Goal: Check status

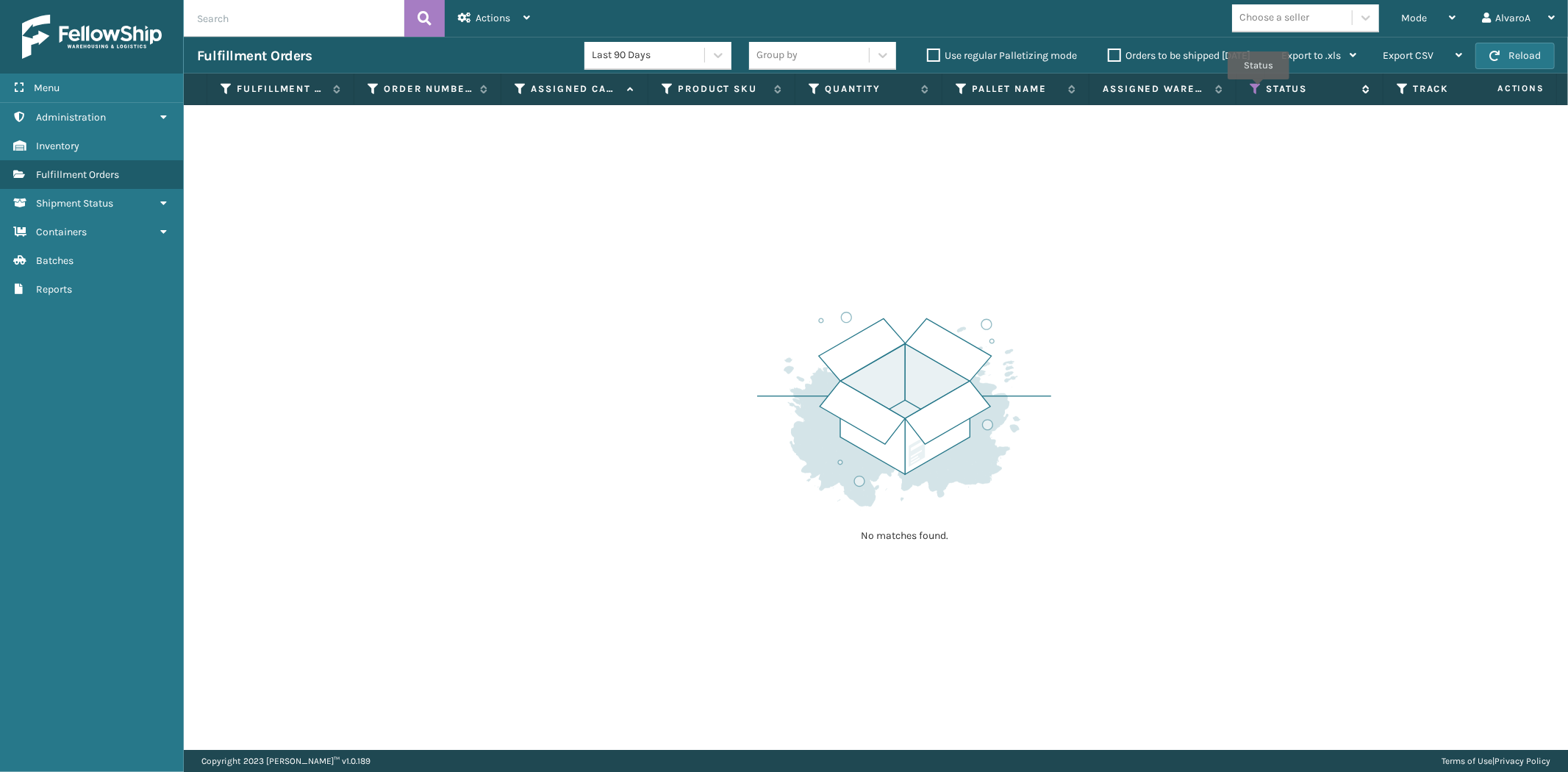
click at [1259, 90] on icon at bounding box center [1256, 89] width 12 height 14
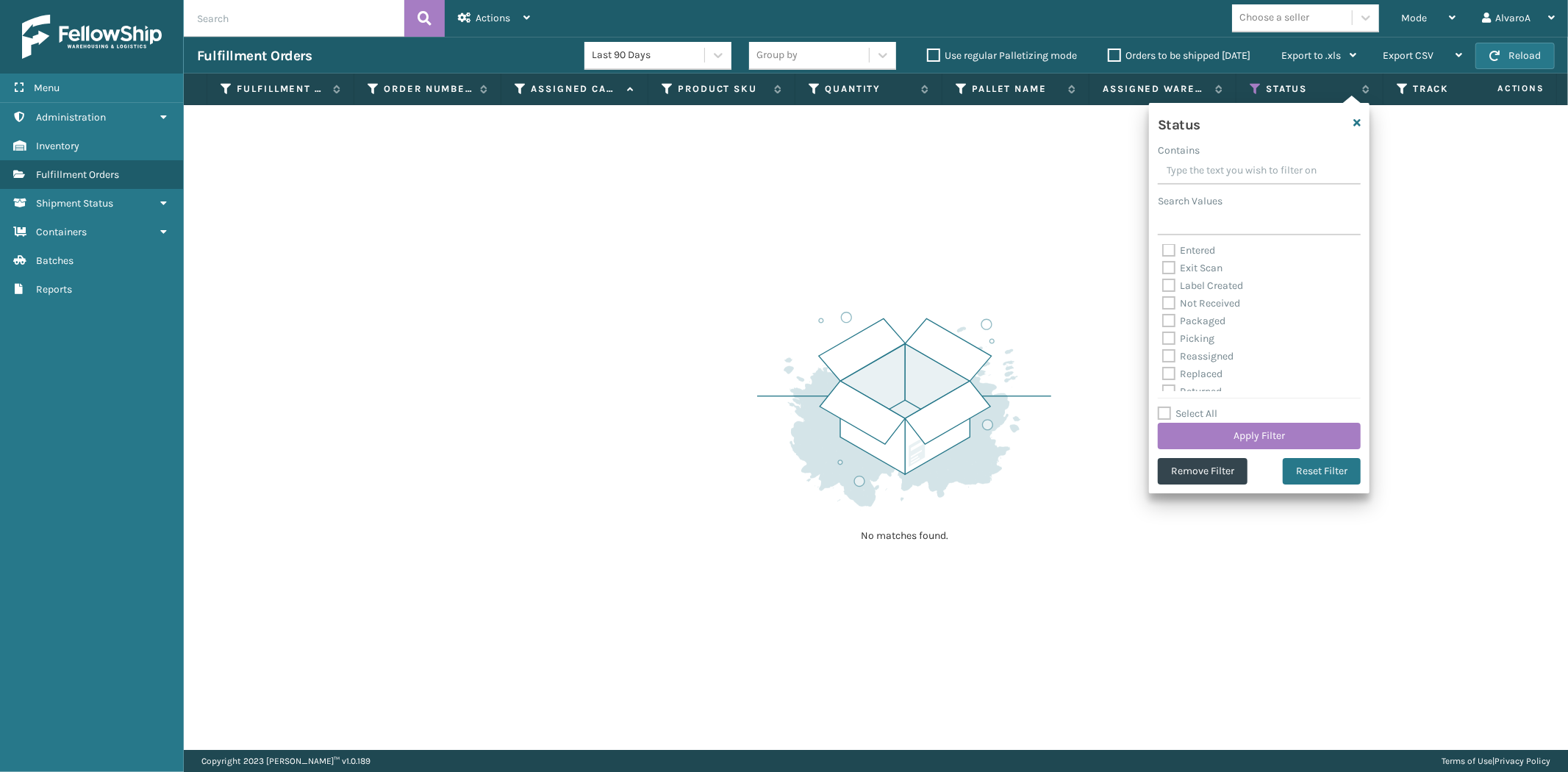
scroll to position [81, 0]
click at [1170, 318] on div "Picking" at bounding box center [1259, 312] width 194 height 17
drag, startPoint x: 1170, startPoint y: 311, endPoint x: 1187, endPoint y: 379, distance: 70.1
click at [1171, 317] on label "Picking" at bounding box center [1188, 312] width 52 height 13
click at [1197, 425] on button "Apply Filter" at bounding box center [1259, 436] width 203 height 26
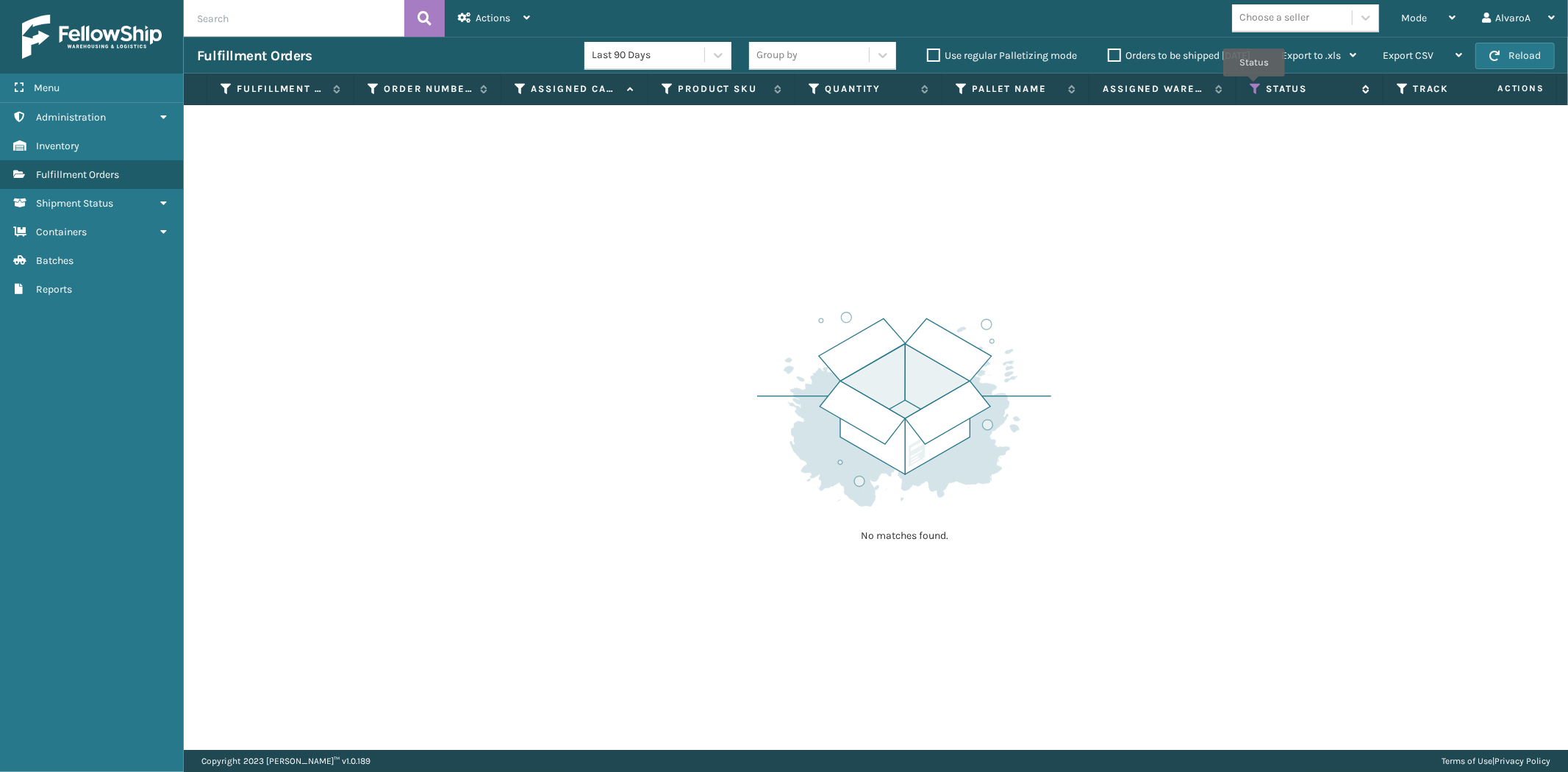
click at [1256, 87] on icon at bounding box center [1256, 89] width 12 height 14
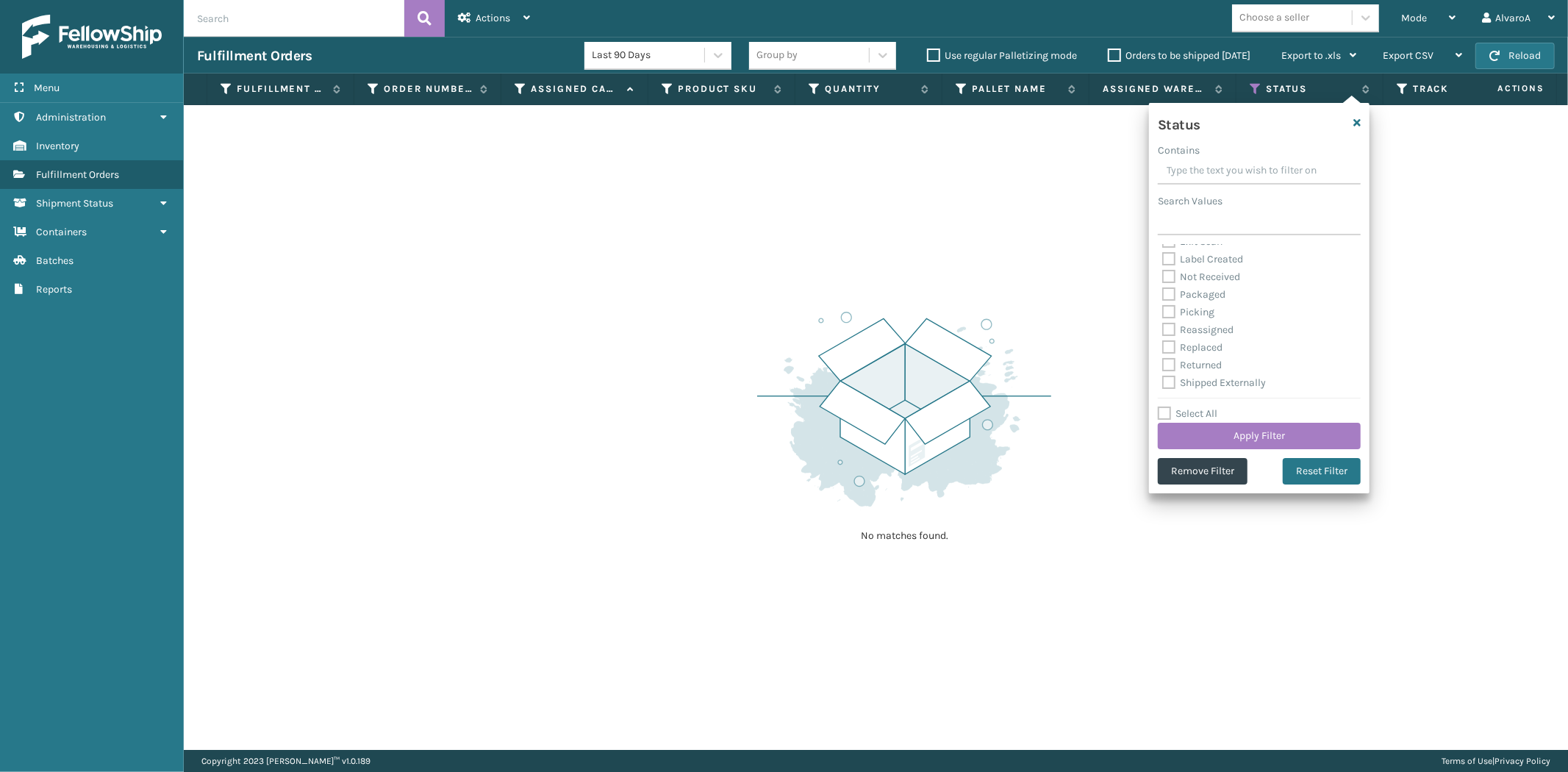
click at [1171, 310] on label "Picking" at bounding box center [1188, 312] width 52 height 13
click at [1163, 310] on input "Picking" at bounding box center [1162, 308] width 1 height 10
checkbox input "true"
click at [1230, 443] on button "Apply Filter" at bounding box center [1259, 436] width 203 height 26
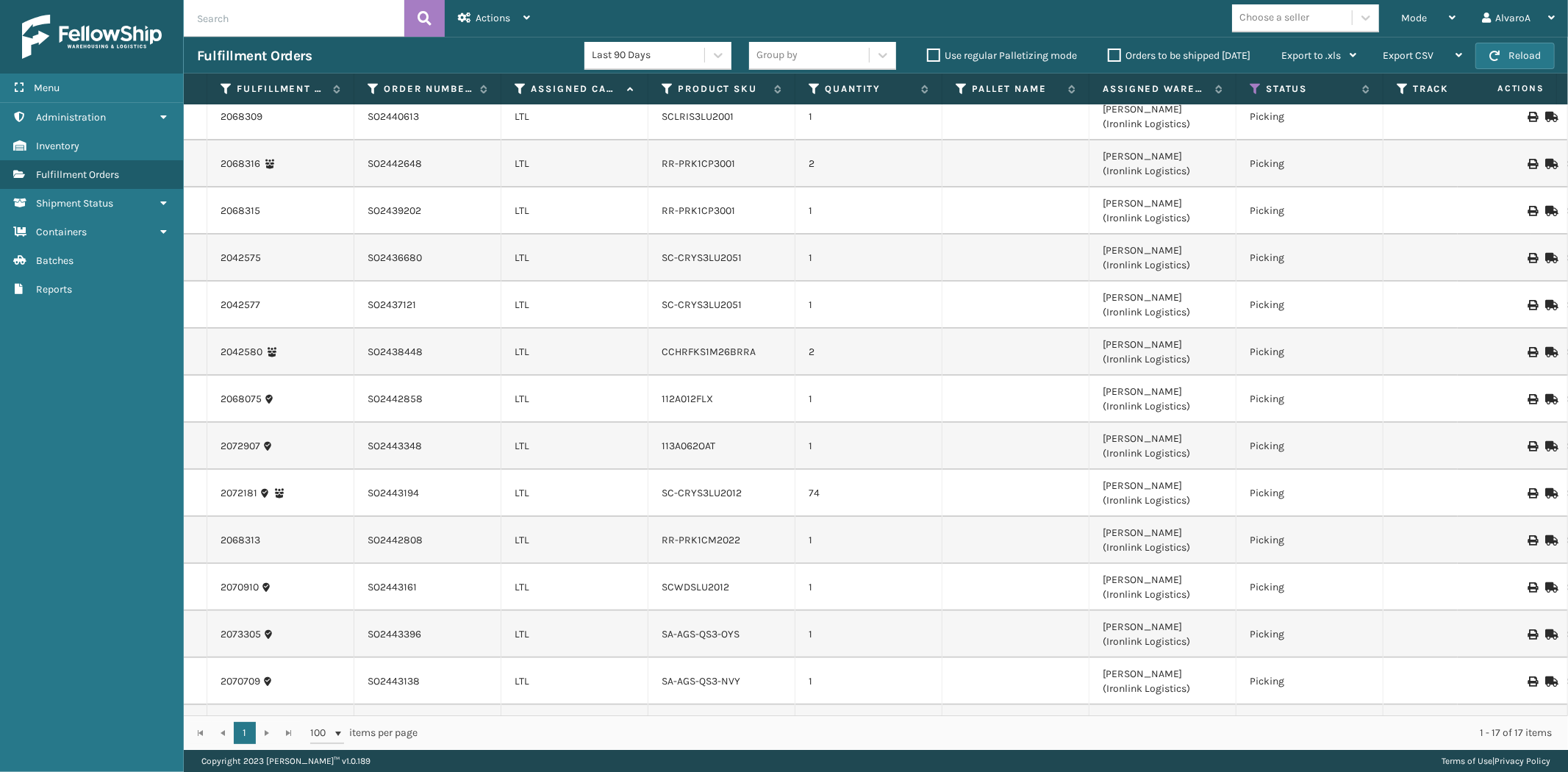
scroll to position [201, 0]
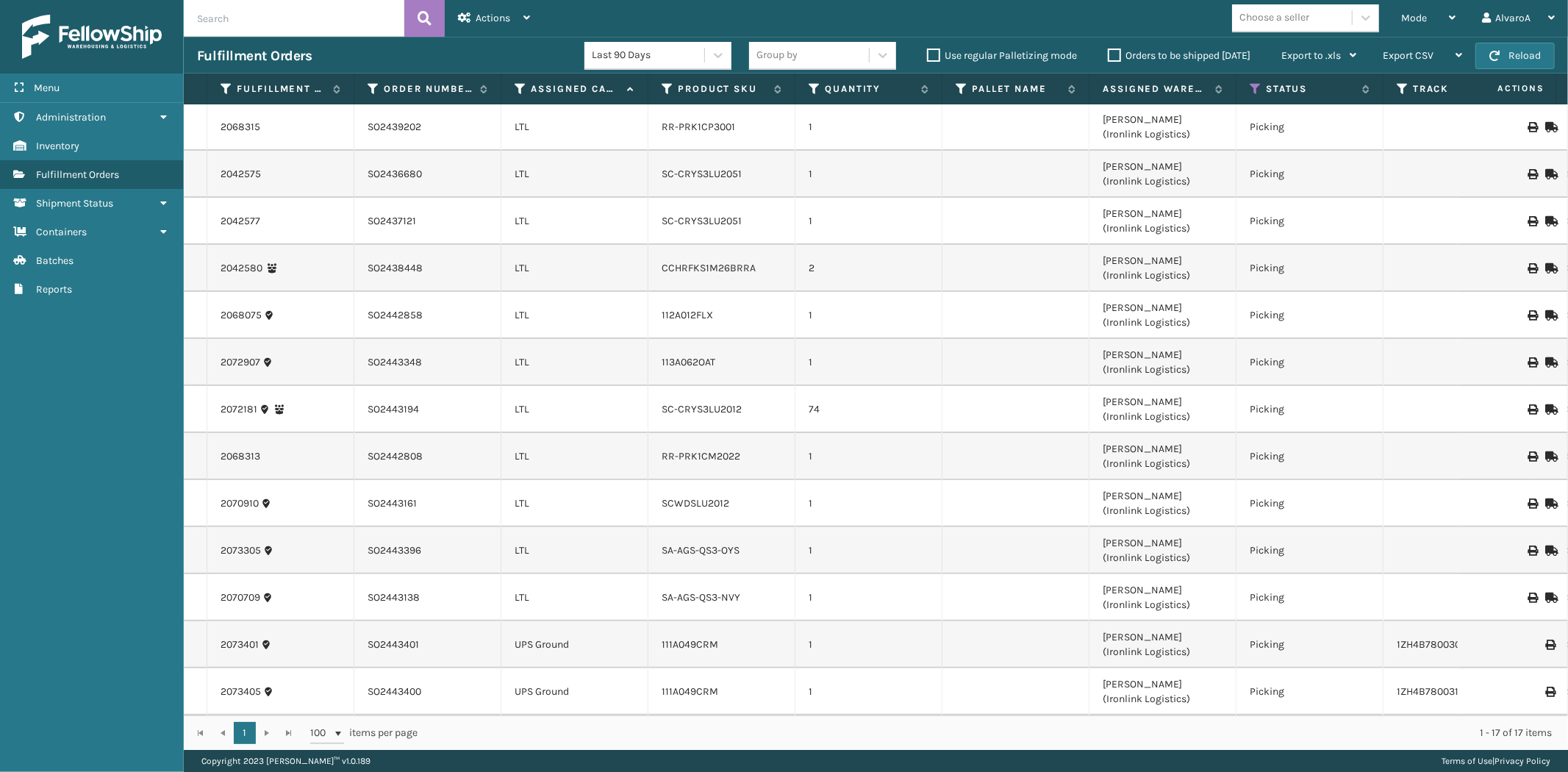
click at [1109, 60] on label "Orders to be shipped [DATE]" at bounding box center [1179, 55] width 142 height 13
click at [1109, 57] on input "Orders to be shipped [DATE]" at bounding box center [1108, 51] width 1 height 10
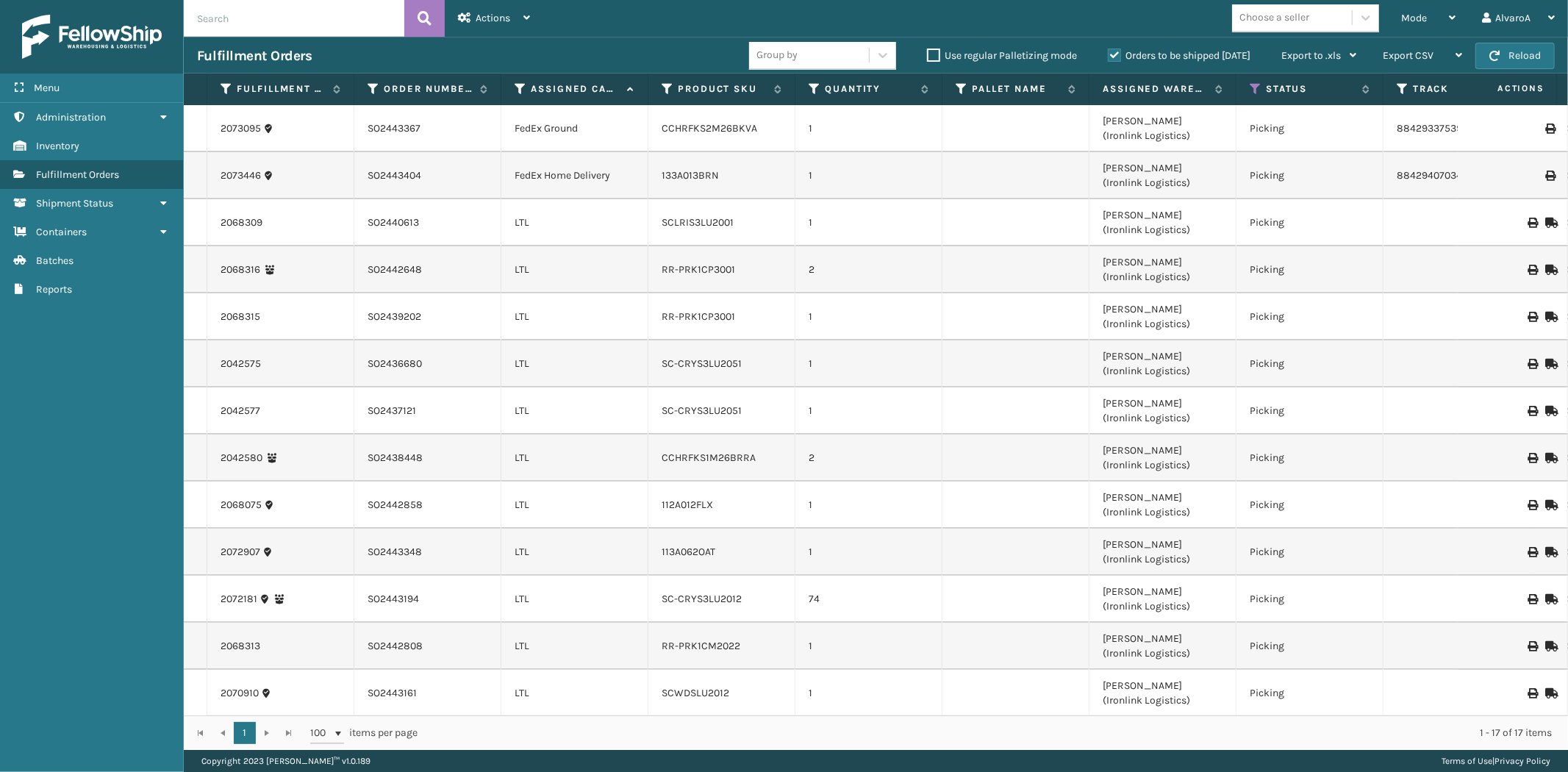
click at [1109, 60] on label "Orders to be shipped [DATE]" at bounding box center [1179, 55] width 142 height 13
click at [1109, 57] on input "Orders to be shipped [DATE]" at bounding box center [1108, 51] width 1 height 10
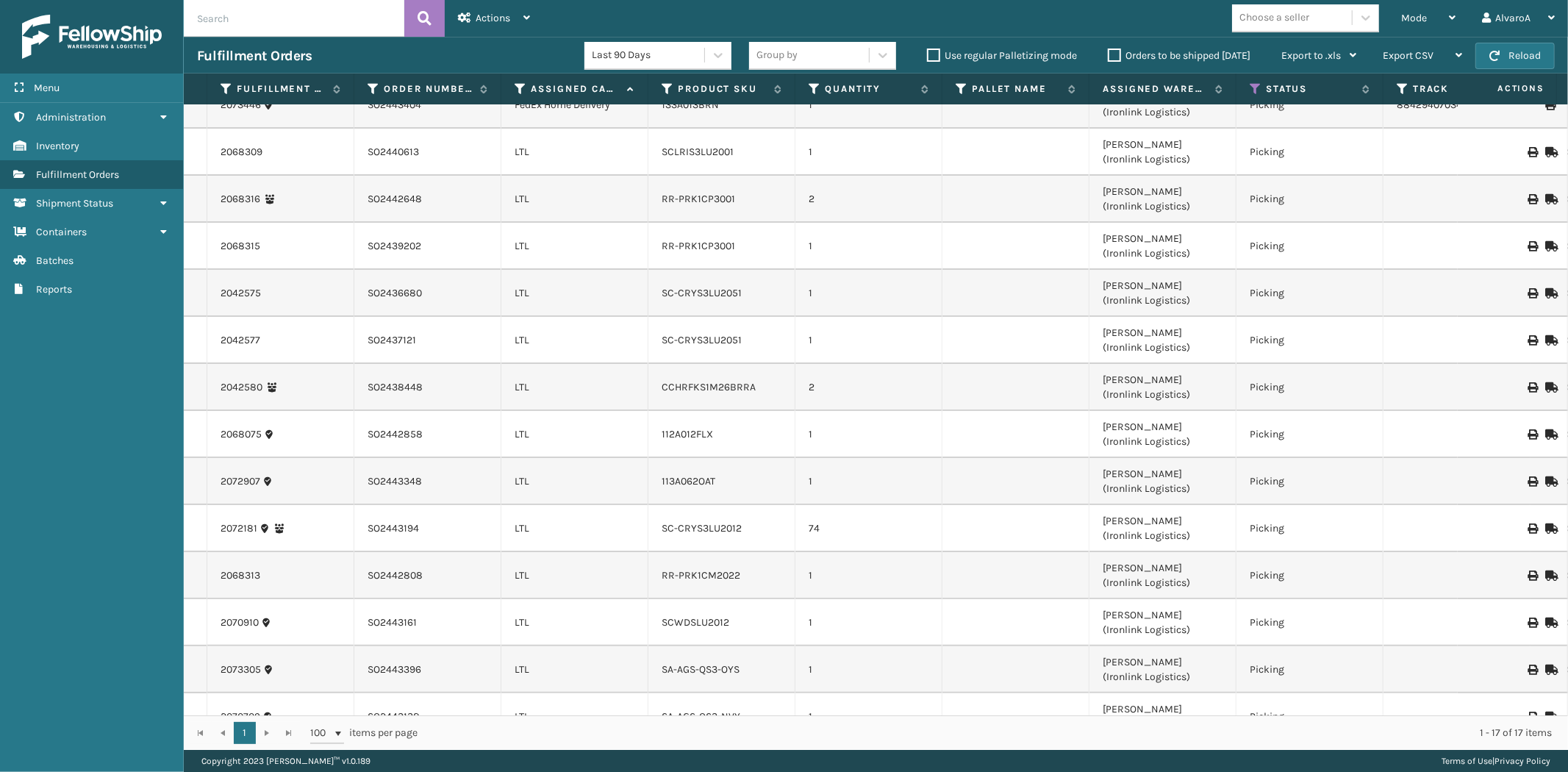
scroll to position [0, 0]
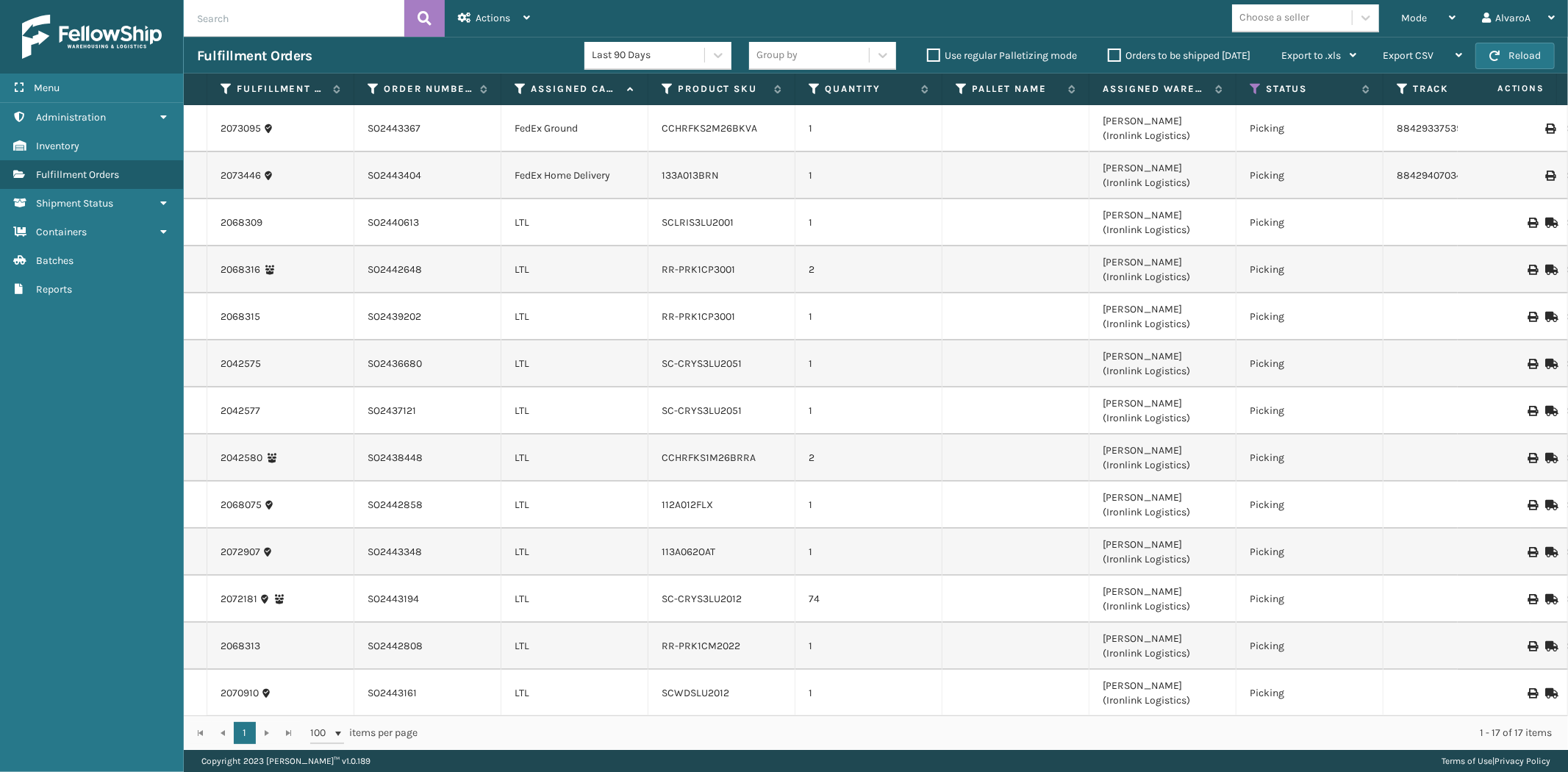
click at [1113, 51] on label "Orders to be shipped [DATE]" at bounding box center [1179, 55] width 142 height 13
click at [1109, 51] on input "Orders to be shipped [DATE]" at bounding box center [1108, 51] width 1 height 10
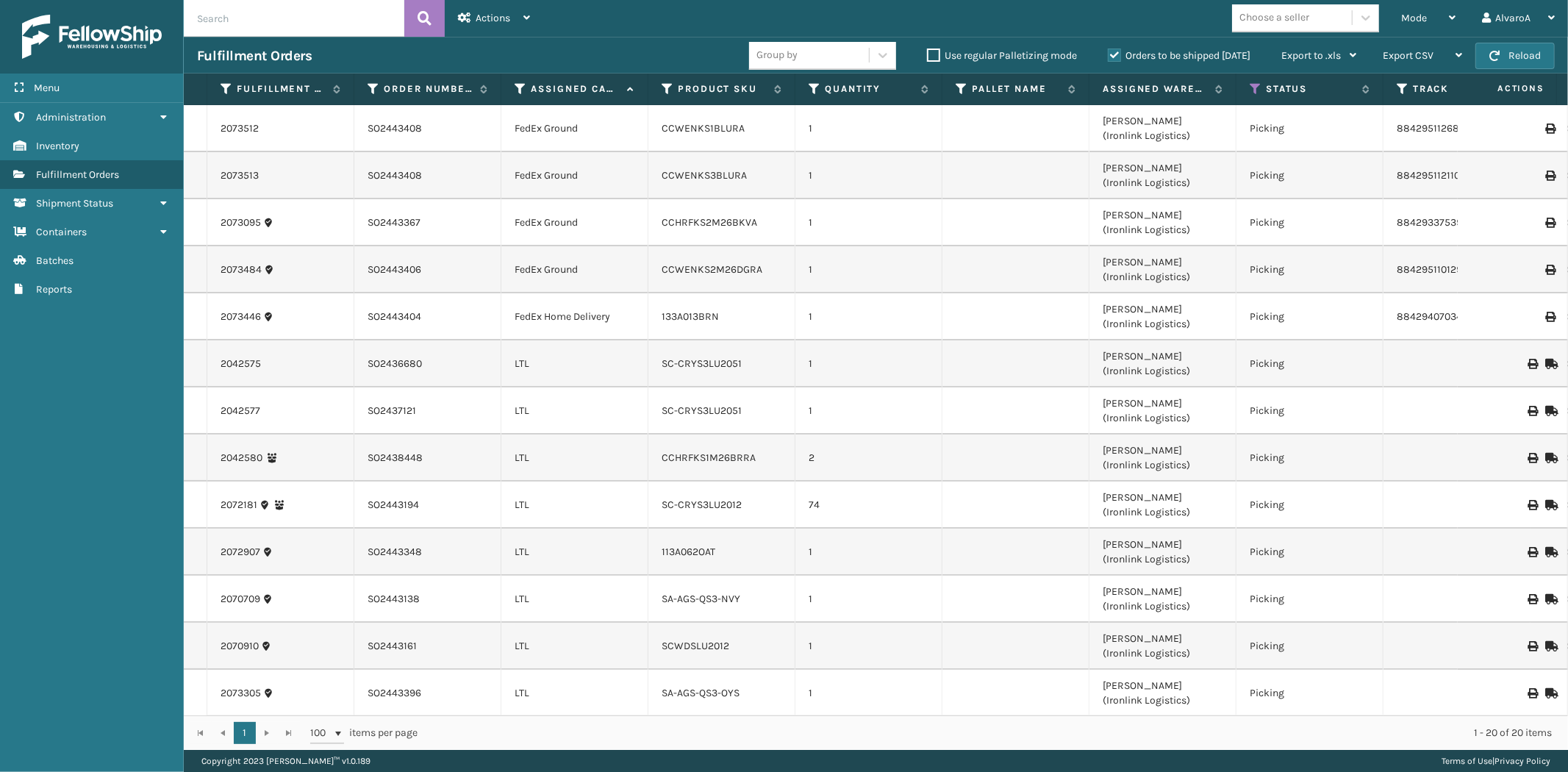
click at [1113, 51] on label "Orders to be shipped [DATE]" at bounding box center [1179, 55] width 142 height 13
click at [1109, 51] on input "Orders to be shipped [DATE]" at bounding box center [1108, 51] width 1 height 10
